Goal: Use online tool/utility: Utilize a website feature to perform a specific function

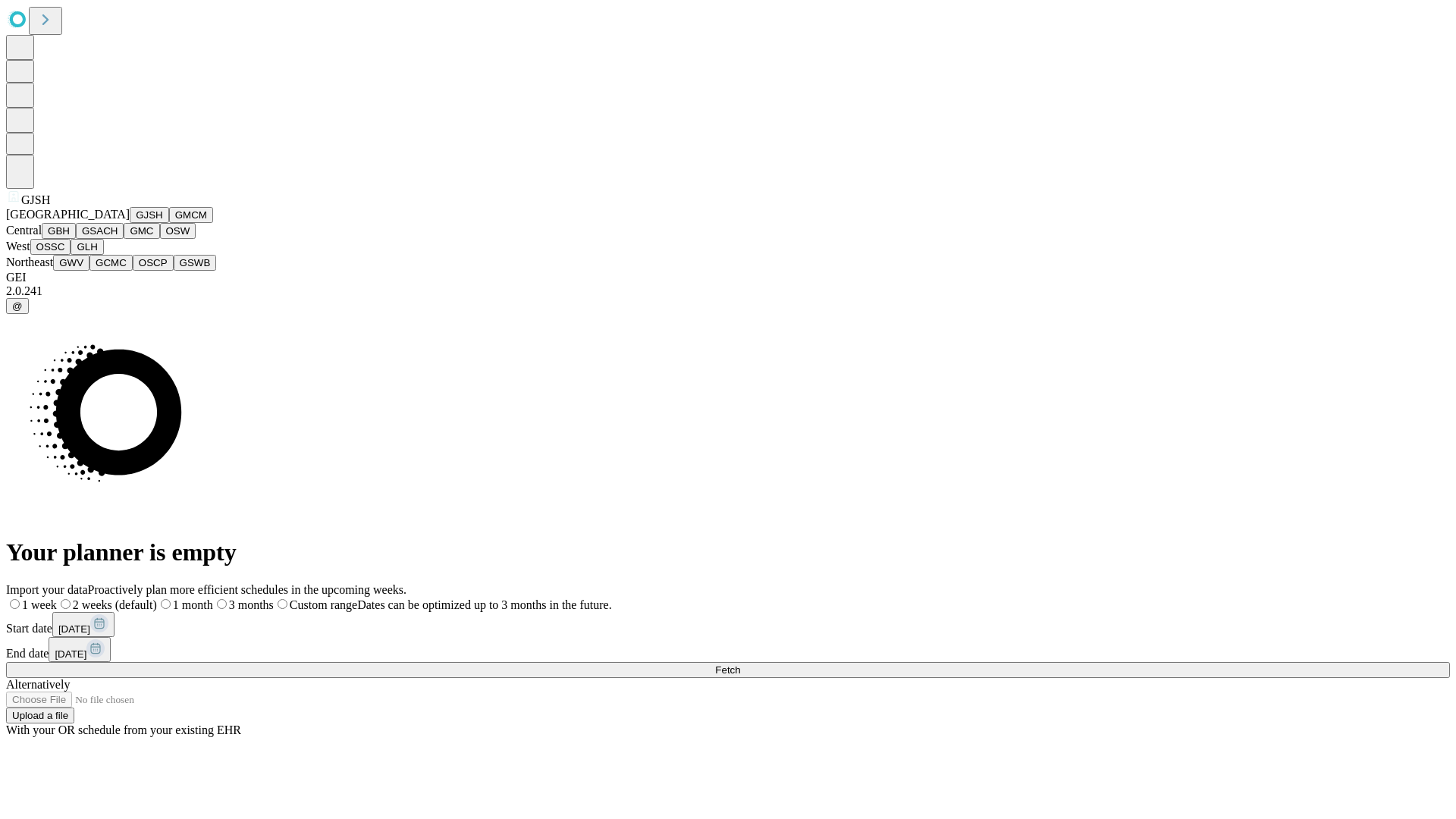
click at [130, 223] on button "GJSH" at bounding box center [149, 215] width 40 height 15
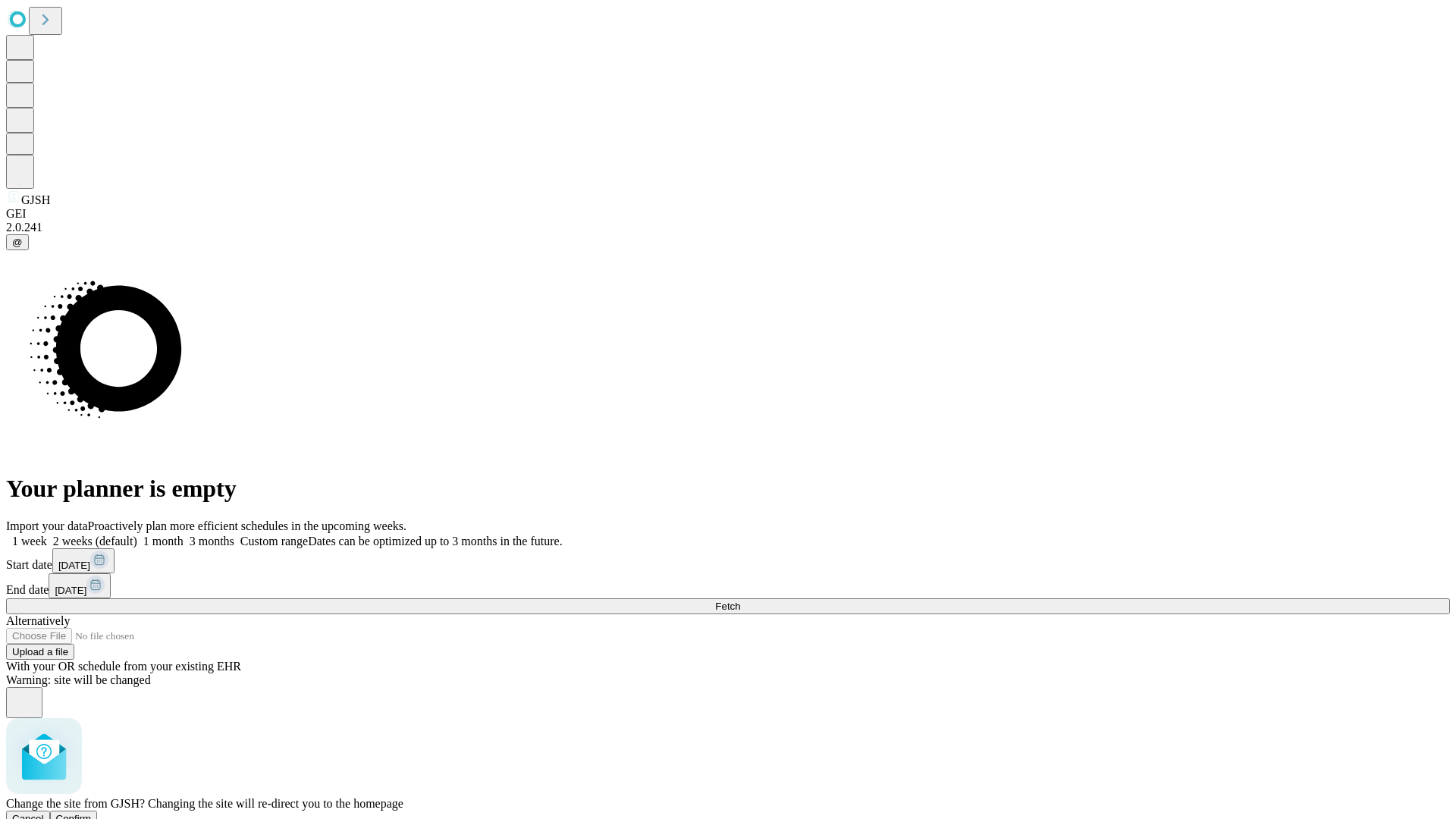
click at [92, 813] on span "Confirm" at bounding box center [74, 819] width 36 height 12
click at [47, 534] on label "1 week" at bounding box center [26, 540] width 41 height 13
click at [741, 601] on span "Fetch" at bounding box center [728, 607] width 25 height 12
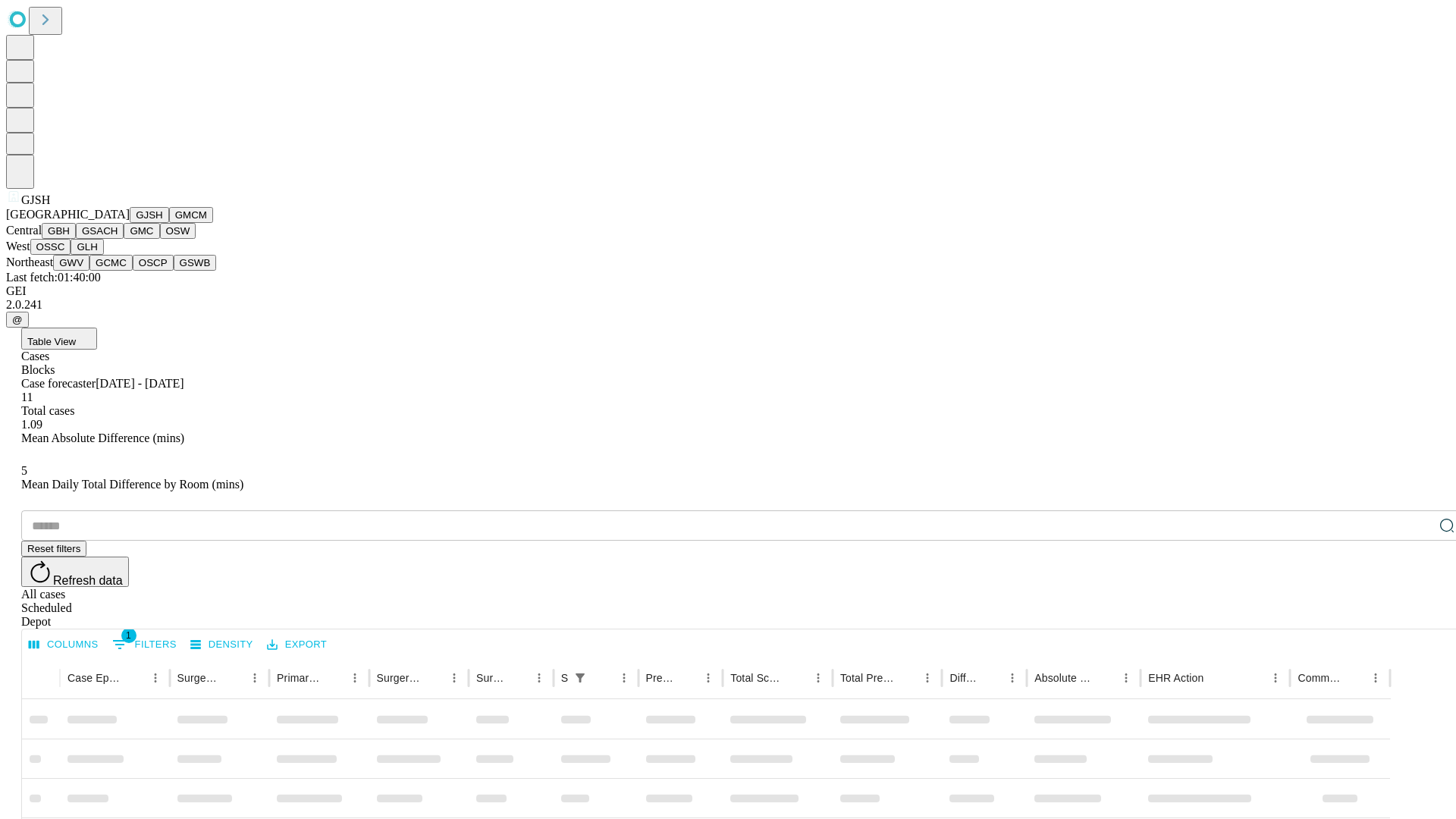
click at [169, 223] on button "GMCM" at bounding box center [191, 215] width 44 height 15
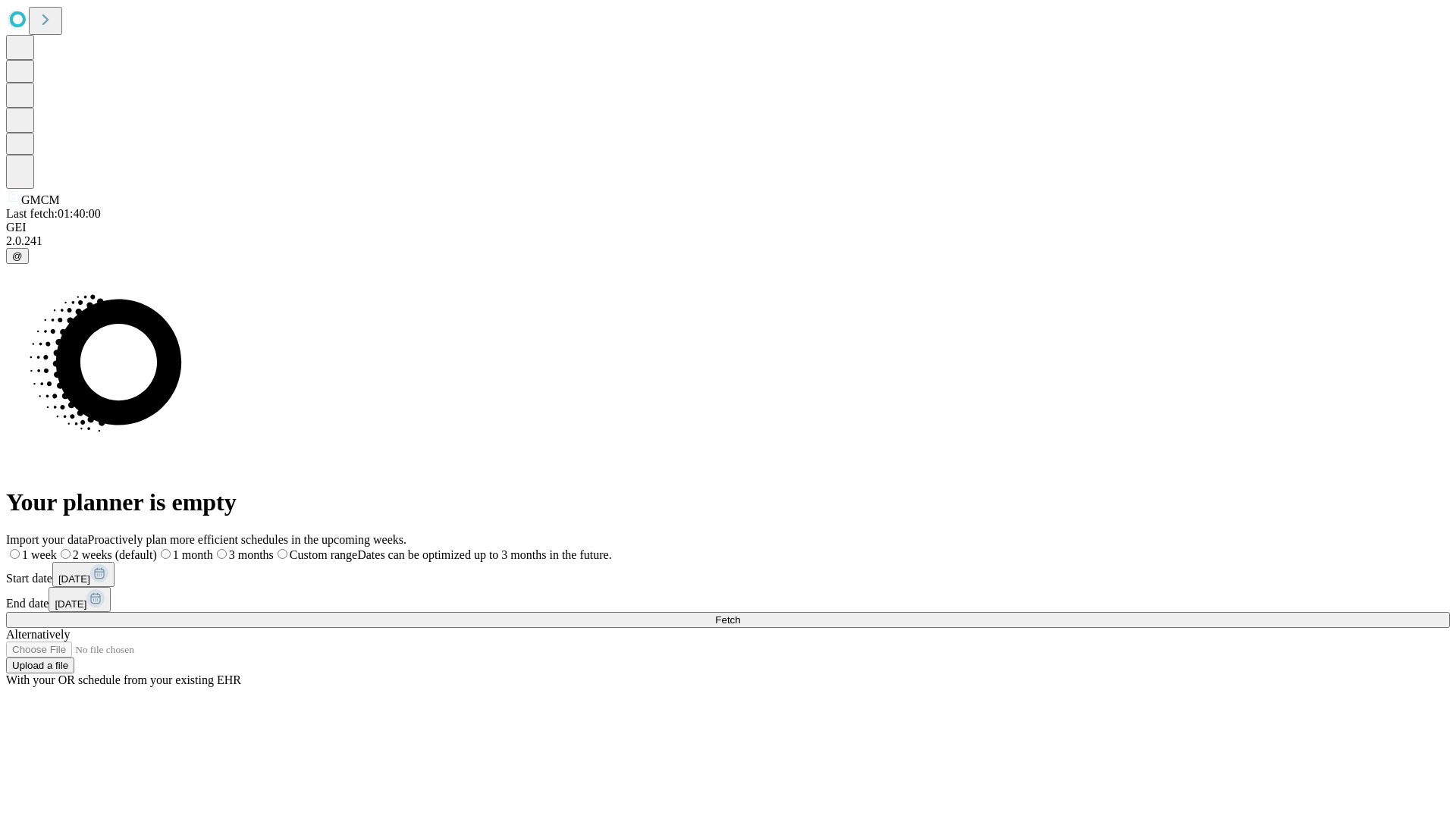
click at [741, 615] on span "Fetch" at bounding box center [728, 621] width 25 height 12
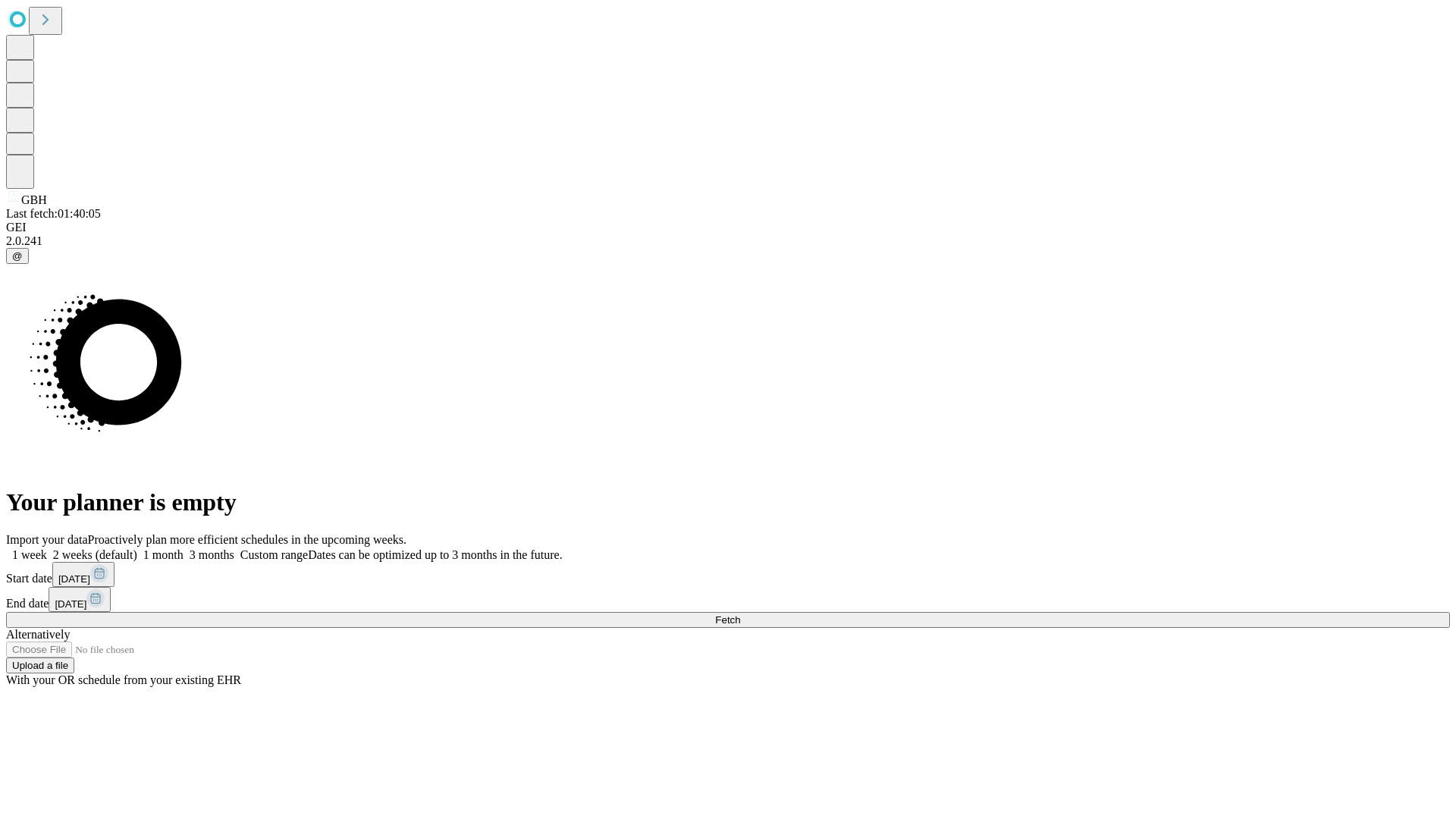
click at [741, 615] on span "Fetch" at bounding box center [728, 621] width 25 height 12
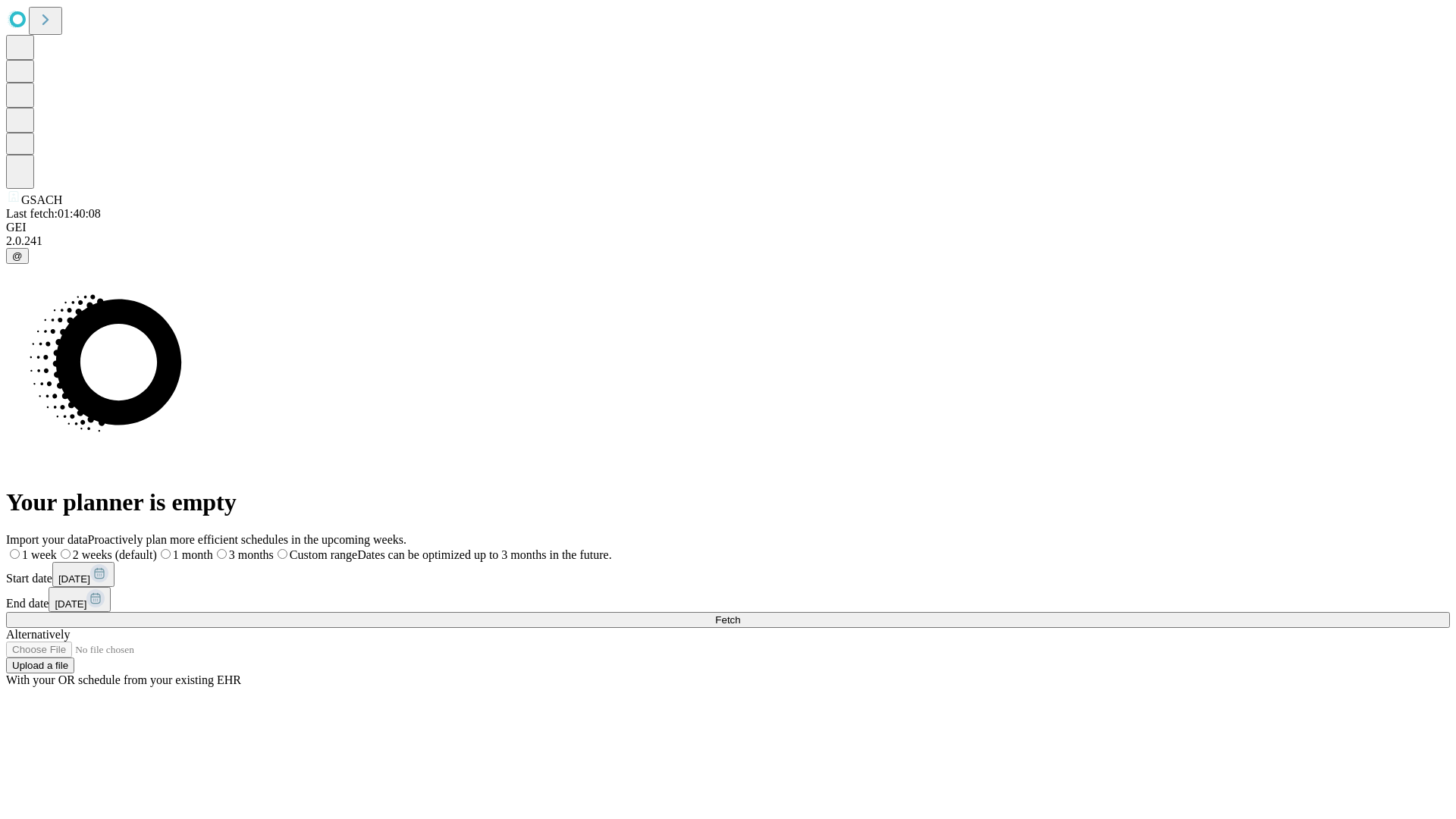
click at [57, 549] on label "1 week" at bounding box center [31, 555] width 50 height 13
click at [741, 615] on span "Fetch" at bounding box center [728, 621] width 25 height 12
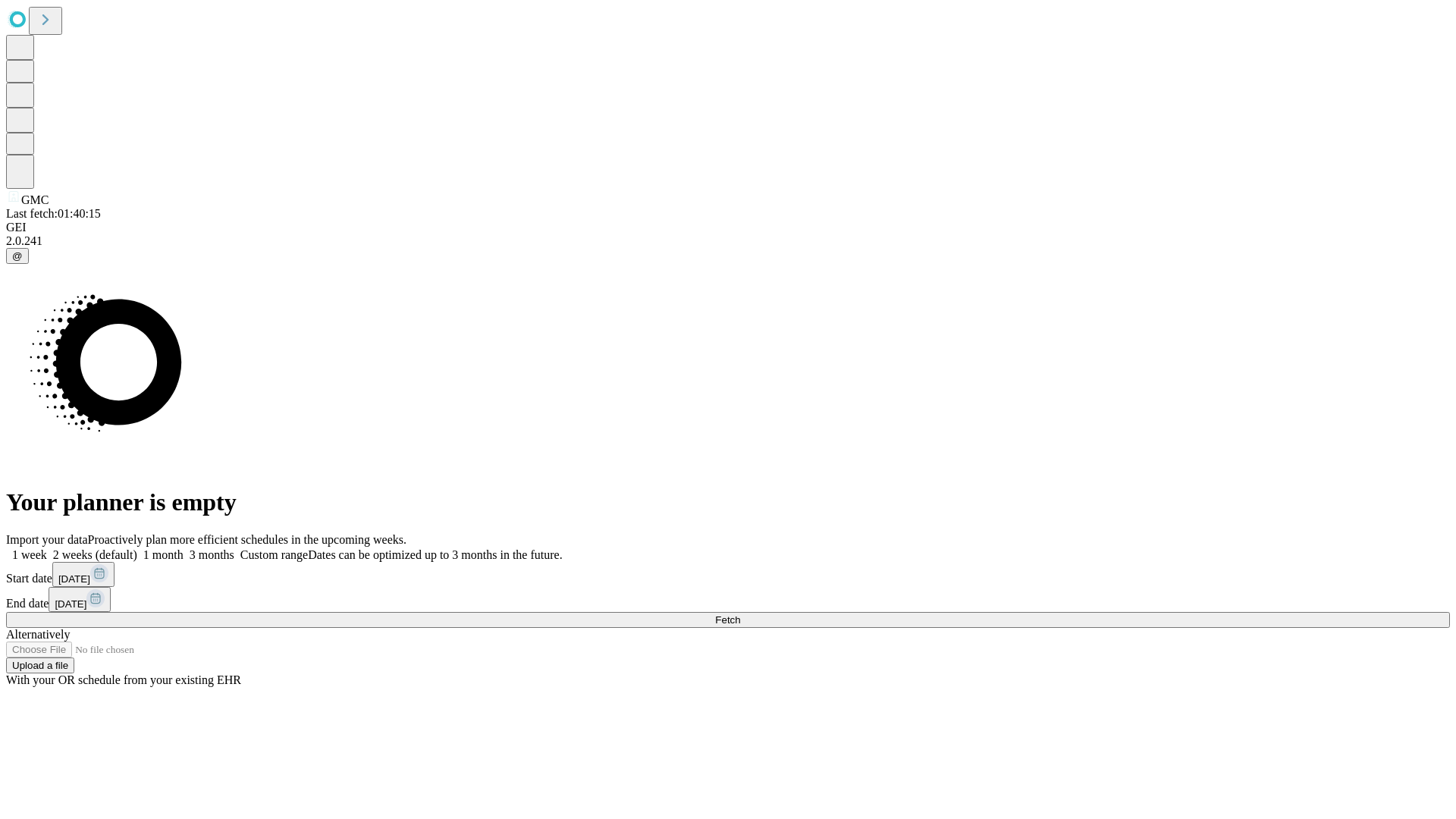
click at [47, 549] on label "1 week" at bounding box center [26, 555] width 41 height 13
click at [741, 615] on span "Fetch" at bounding box center [728, 621] width 25 height 12
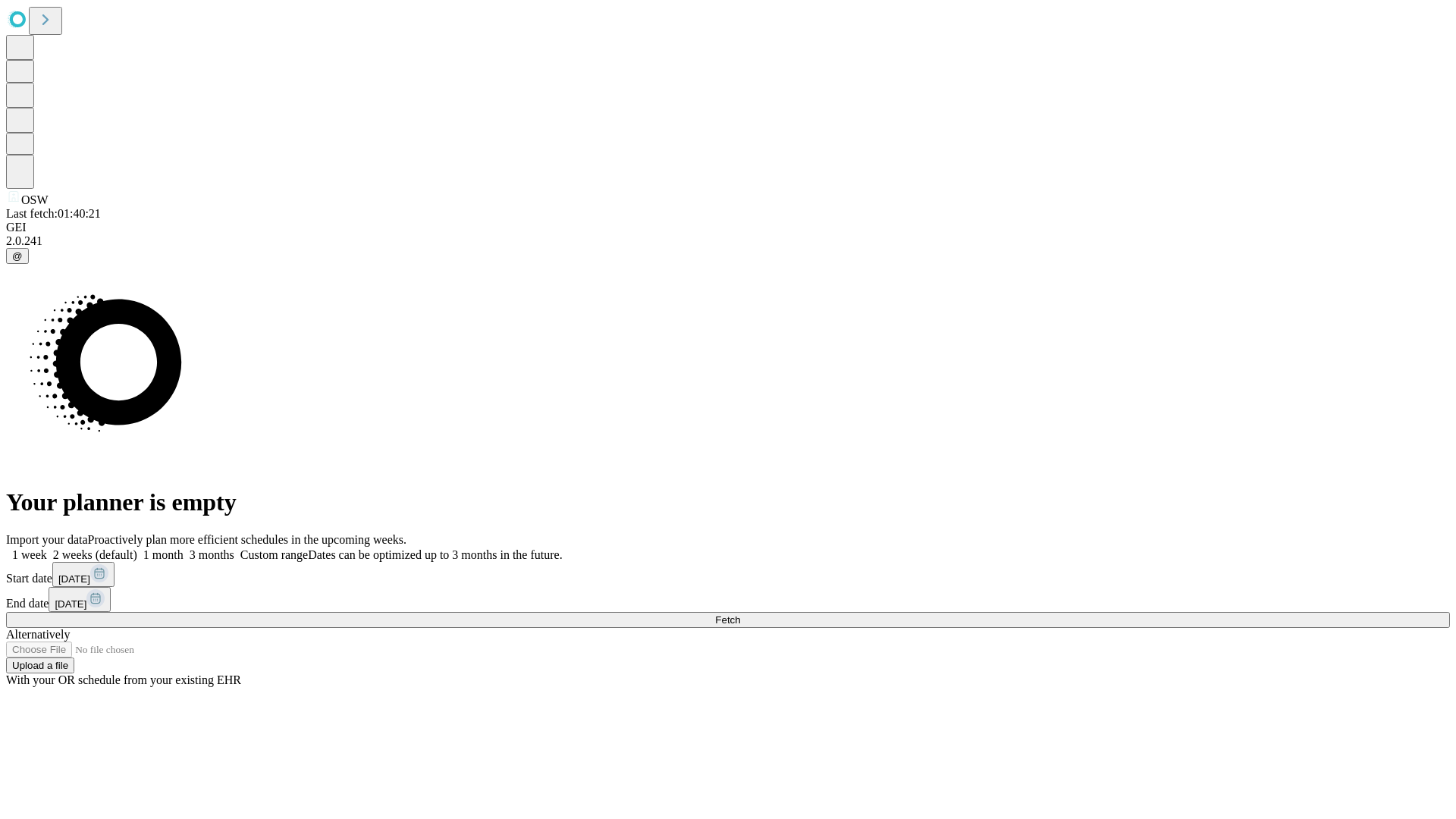
click at [47, 549] on label "1 week" at bounding box center [26, 555] width 41 height 13
click at [741, 615] on span "Fetch" at bounding box center [728, 621] width 25 height 12
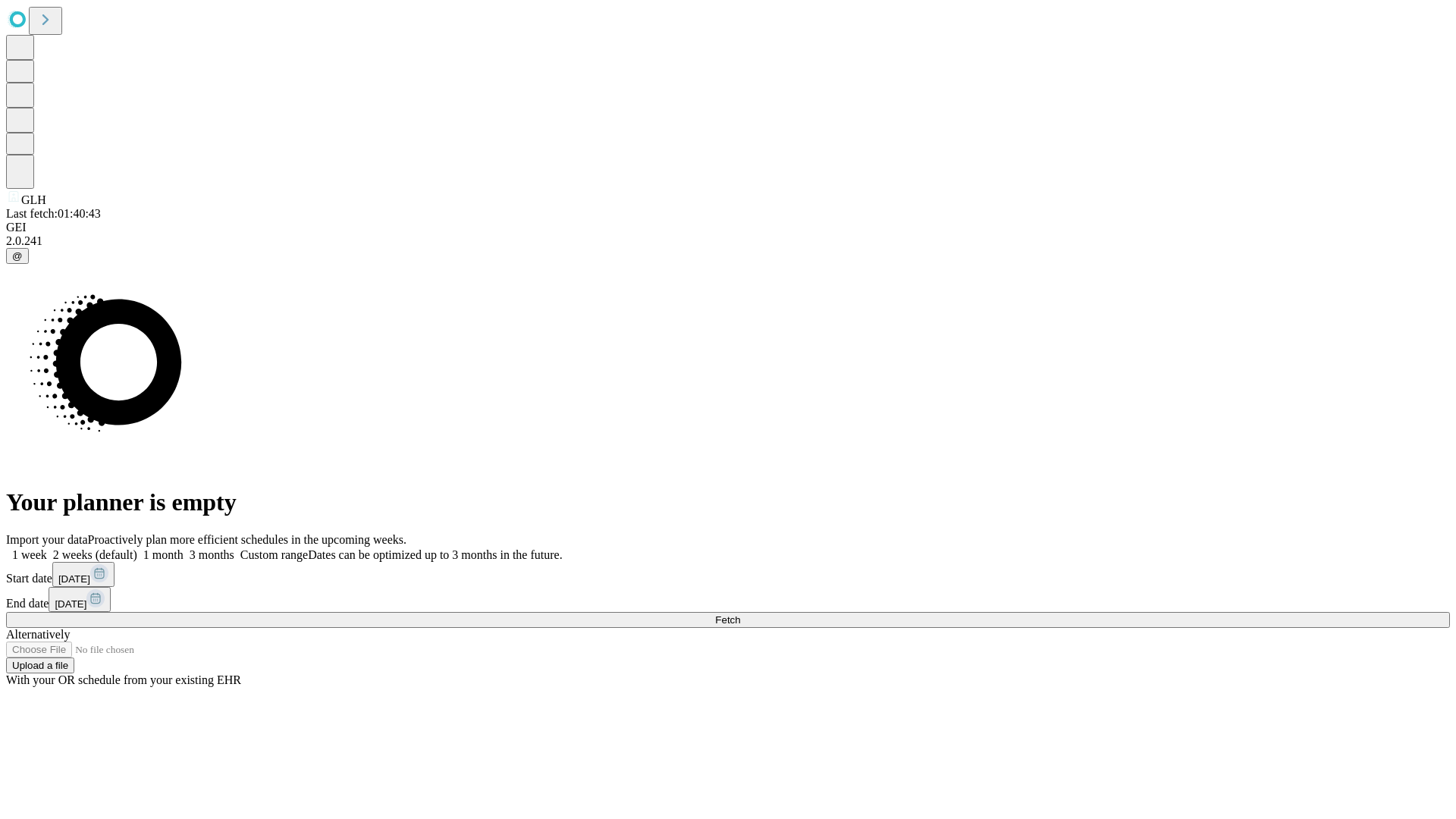
click at [47, 549] on label "1 week" at bounding box center [26, 555] width 41 height 13
click at [741, 615] on span "Fetch" at bounding box center [728, 621] width 25 height 12
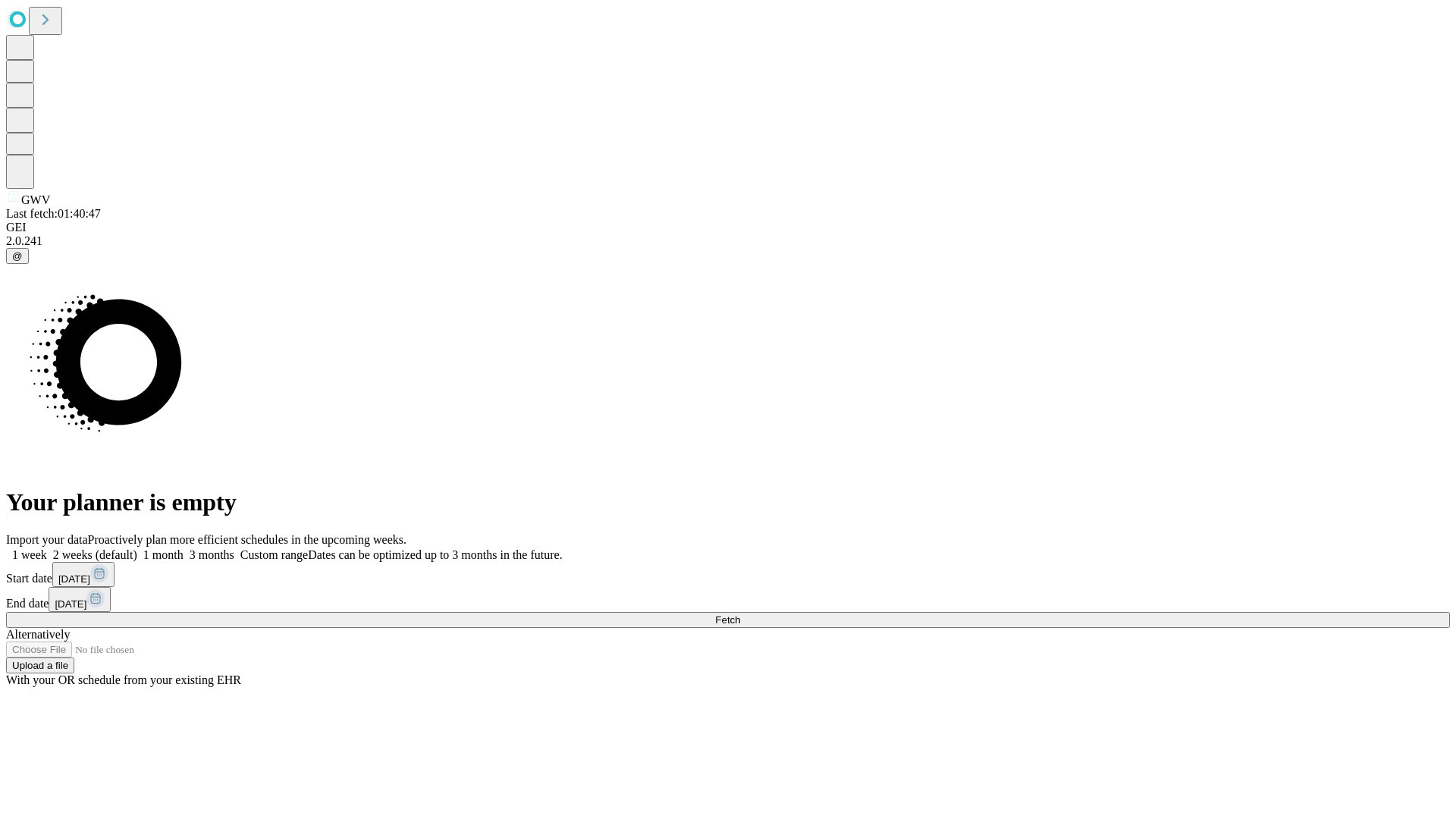
click at [741, 615] on span "Fetch" at bounding box center [728, 621] width 25 height 12
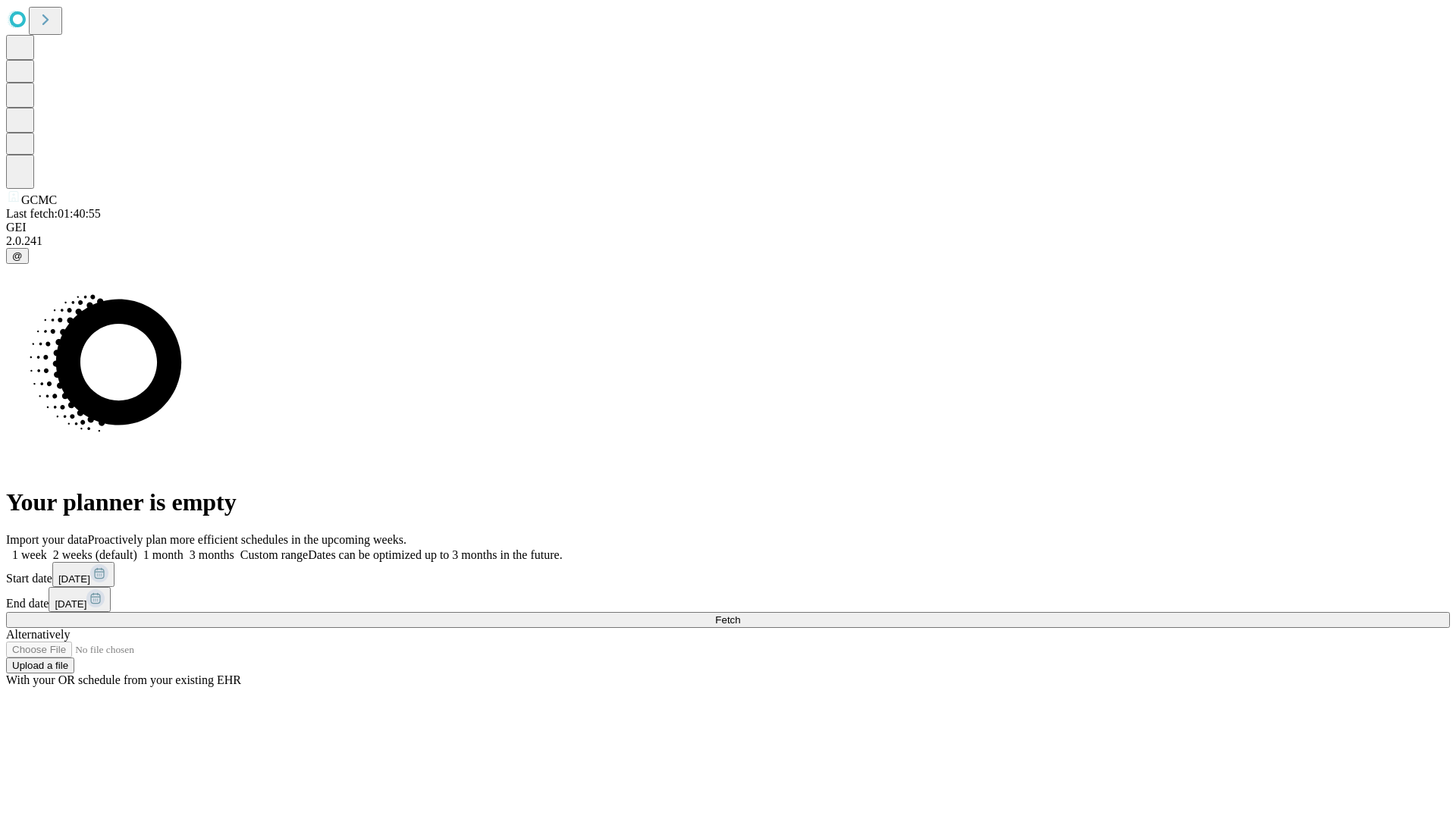
click at [741, 615] on span "Fetch" at bounding box center [728, 621] width 25 height 12
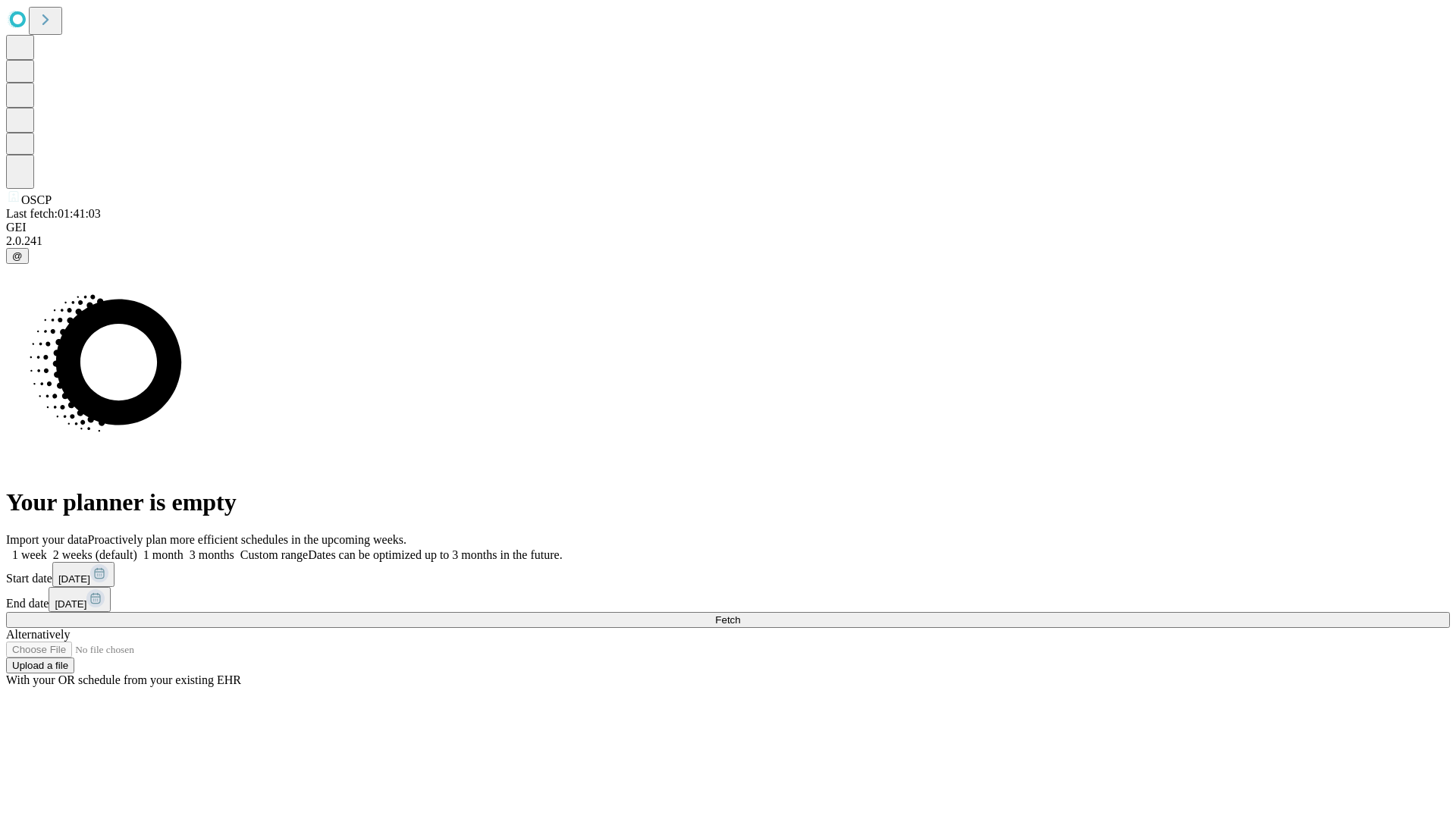
click at [741, 615] on span "Fetch" at bounding box center [728, 621] width 25 height 12
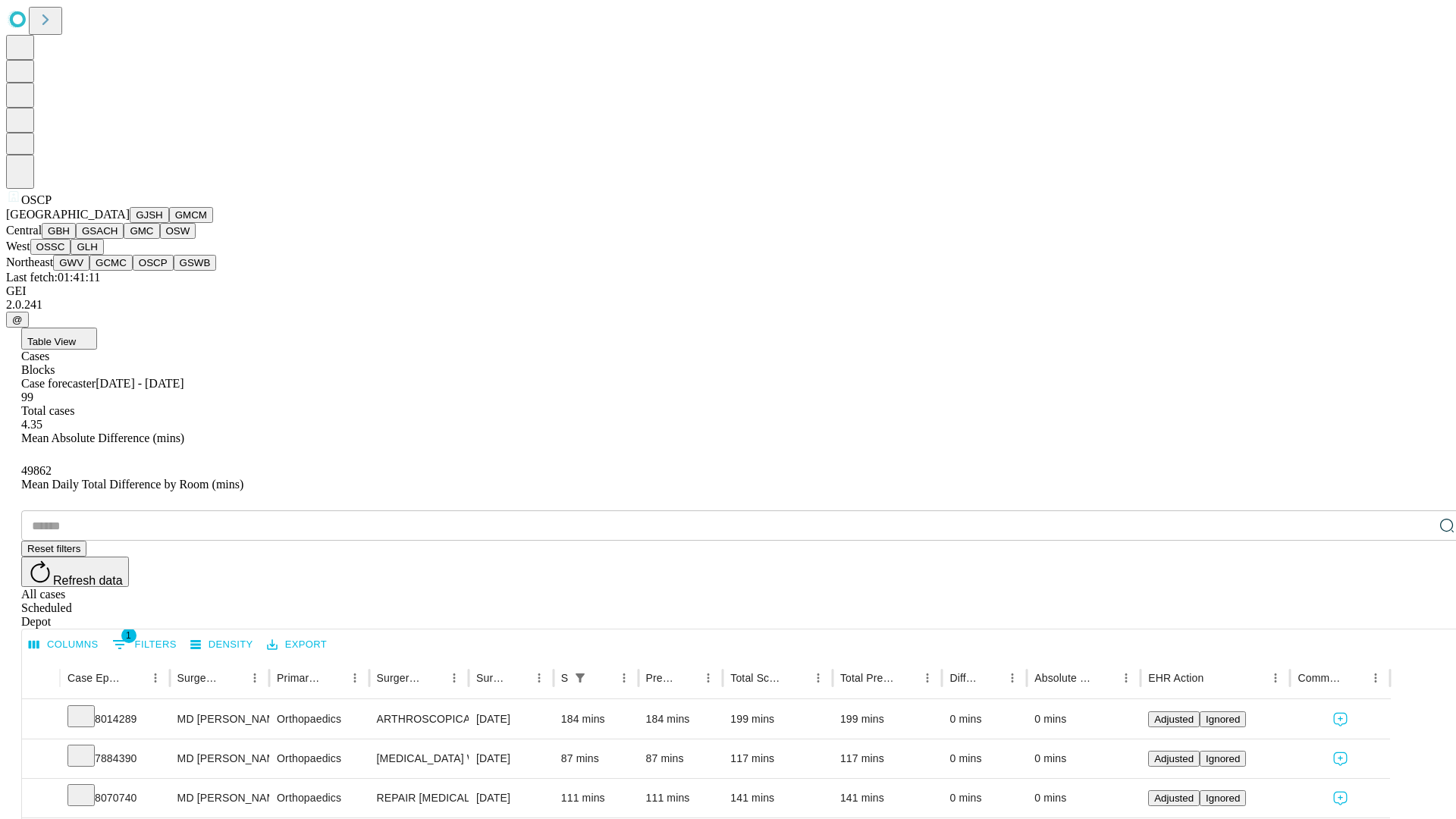
click at [173, 271] on button "GSWB" at bounding box center [195, 262] width 44 height 15
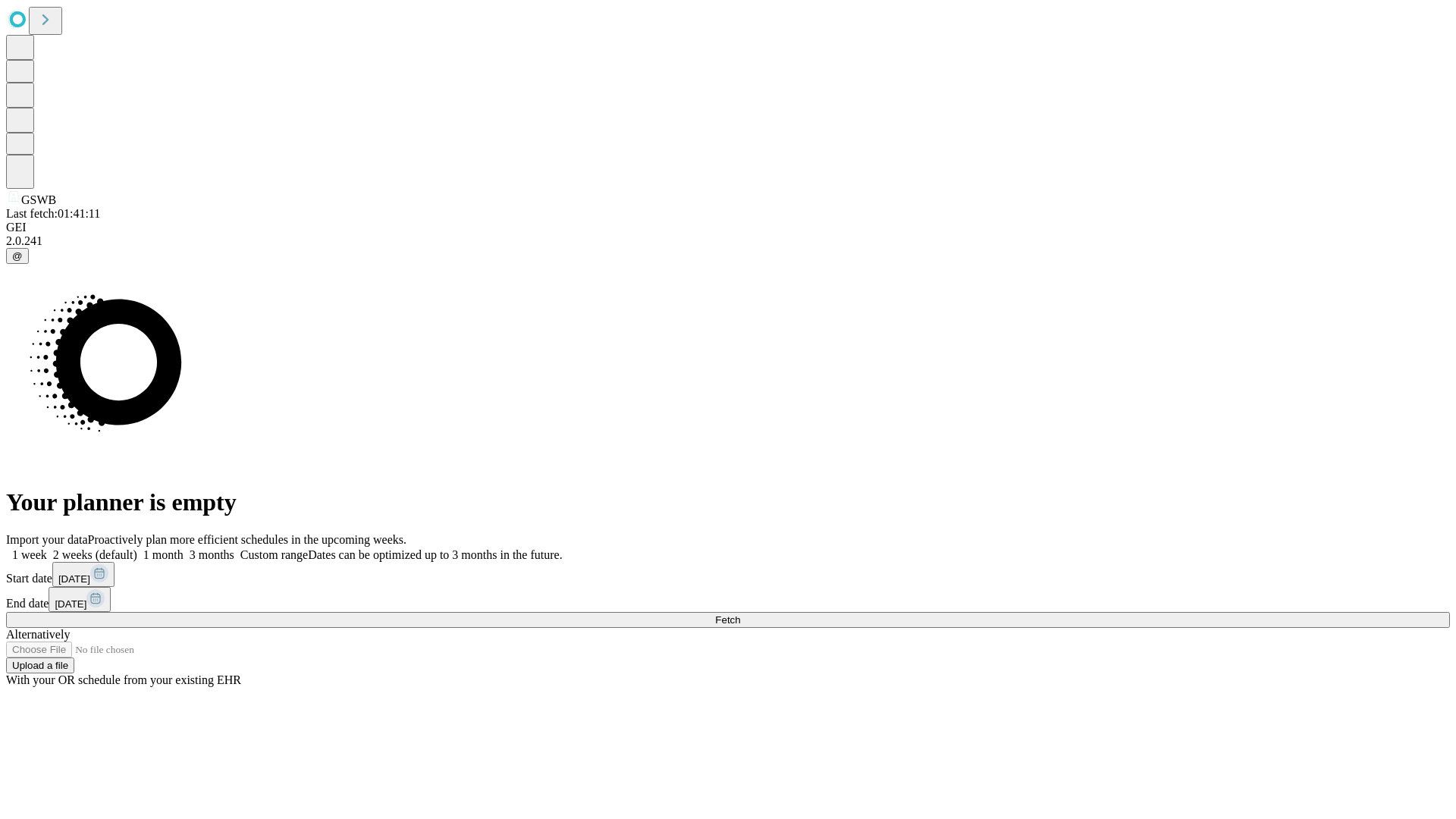
click at [47, 549] on label "1 week" at bounding box center [26, 555] width 41 height 13
click at [741, 615] on span "Fetch" at bounding box center [728, 621] width 25 height 12
